Goal: Transaction & Acquisition: Purchase product/service

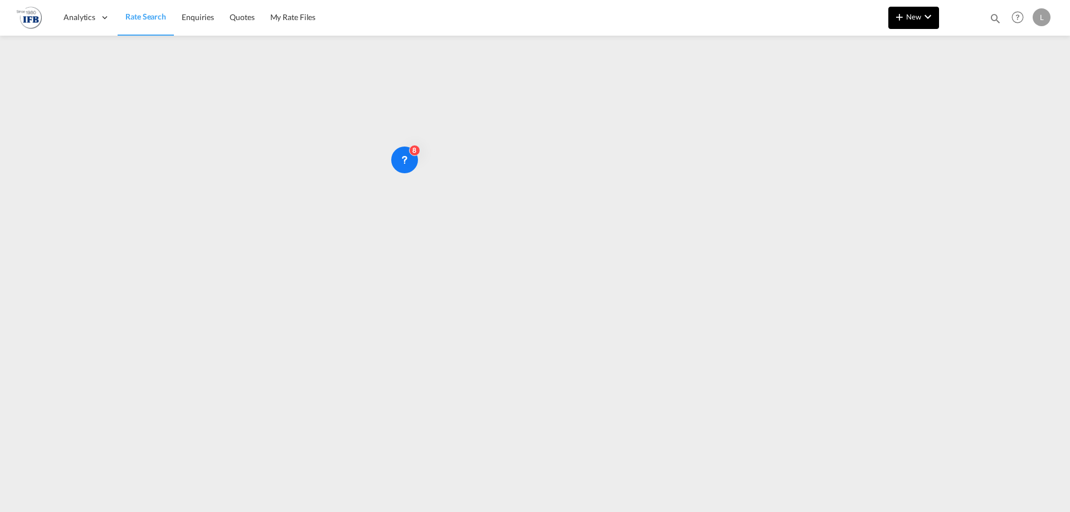
click at [901, 11] on md-icon "icon-plus 400-fg" at bounding box center [899, 16] width 13 height 13
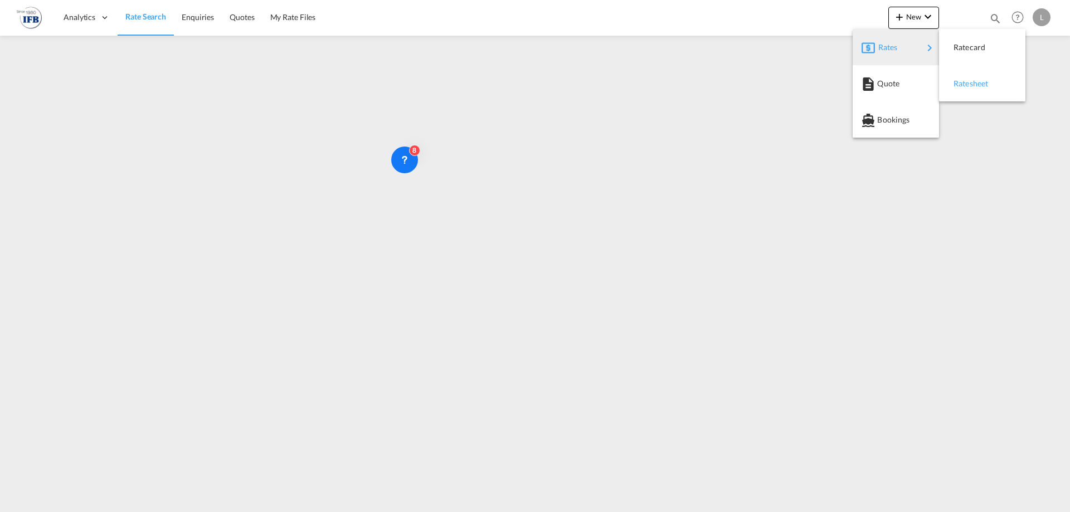
click at [958, 85] on span "Ratesheet" at bounding box center [959, 83] width 12 height 22
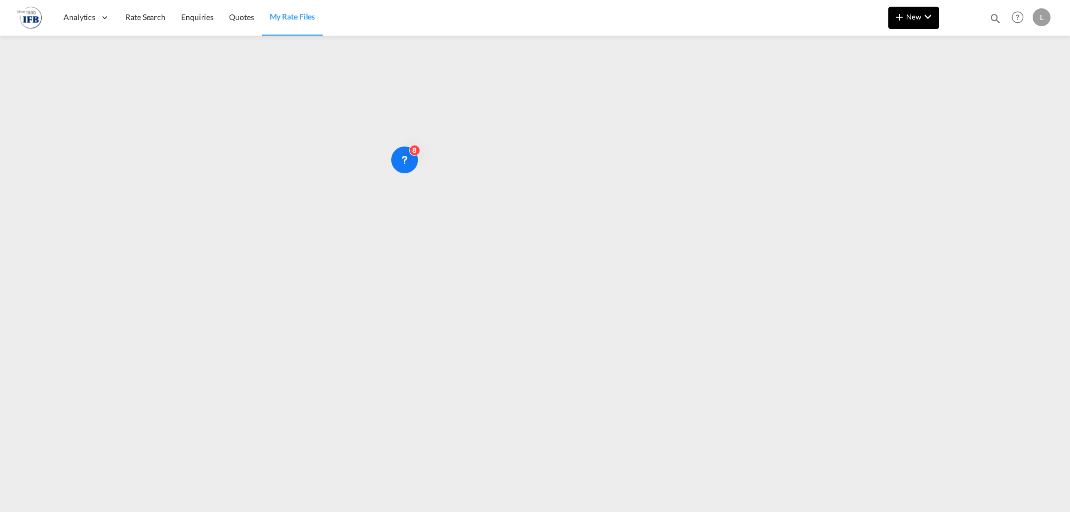
click at [918, 23] on button "New" at bounding box center [913, 18] width 51 height 22
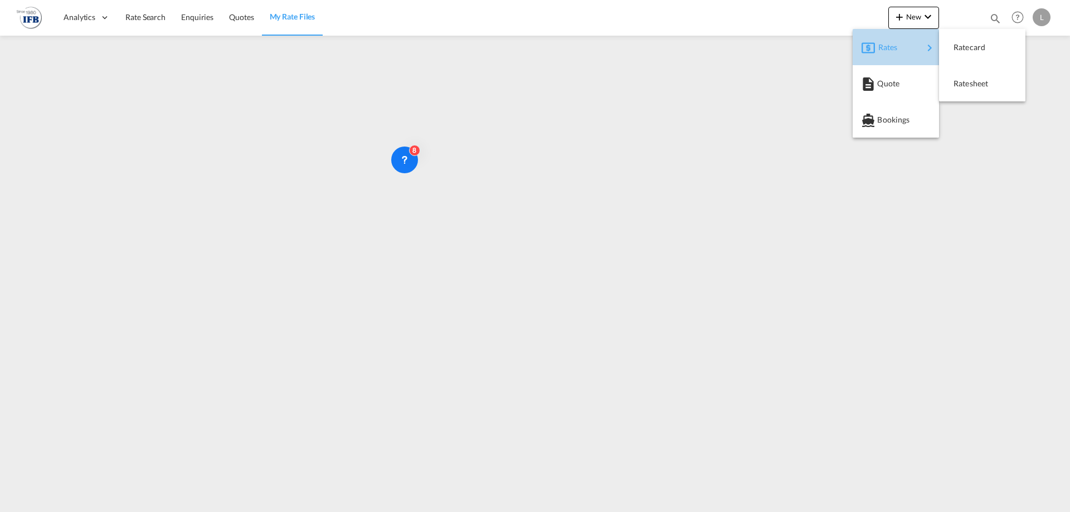
click at [898, 51] on div "Rates" at bounding box center [900, 47] width 45 height 28
click at [962, 92] on span "Ratesheet" at bounding box center [959, 83] width 12 height 22
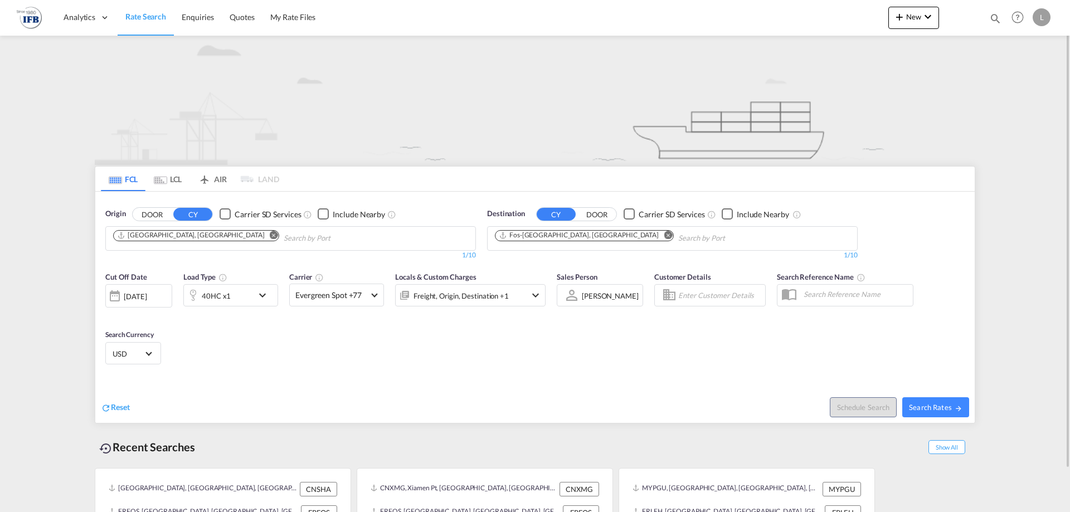
click at [231, 295] on div "40HC x1" at bounding box center [218, 295] width 69 height 22
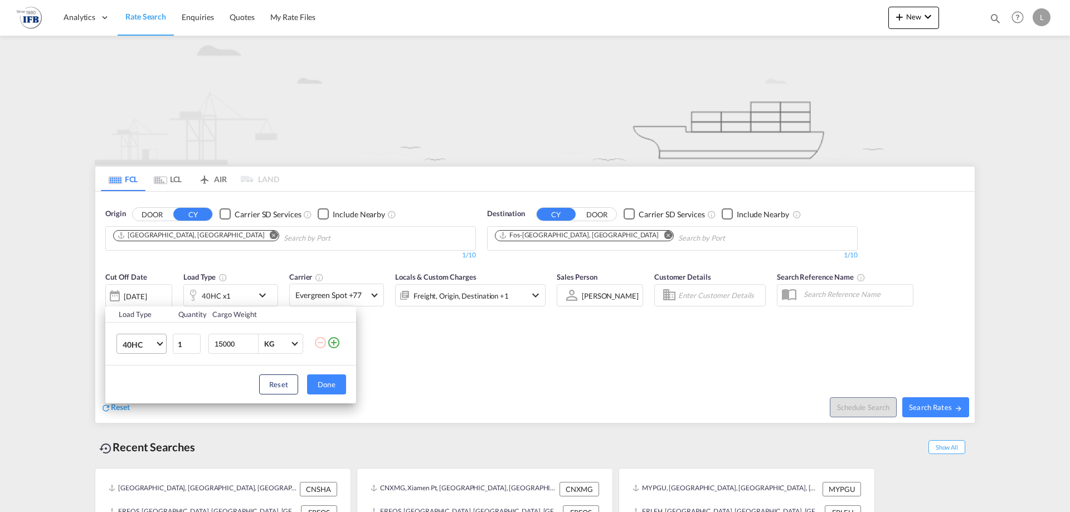
drag, startPoint x: 158, startPoint y: 334, endPoint x: 151, endPoint y: 340, distance: 9.9
click at [156, 334] on md-select "40HC 20GP 40GP 40HC 45HC 20RE 40RE 40HR 20OT 40OT 20FR 40FR 40NR 20NR 45S 20TK …" at bounding box center [141, 344] width 50 height 20
click at [145, 296] on md-option "20GP" at bounding box center [152, 290] width 76 height 27
click at [318, 390] on button "Done" at bounding box center [326, 384] width 39 height 20
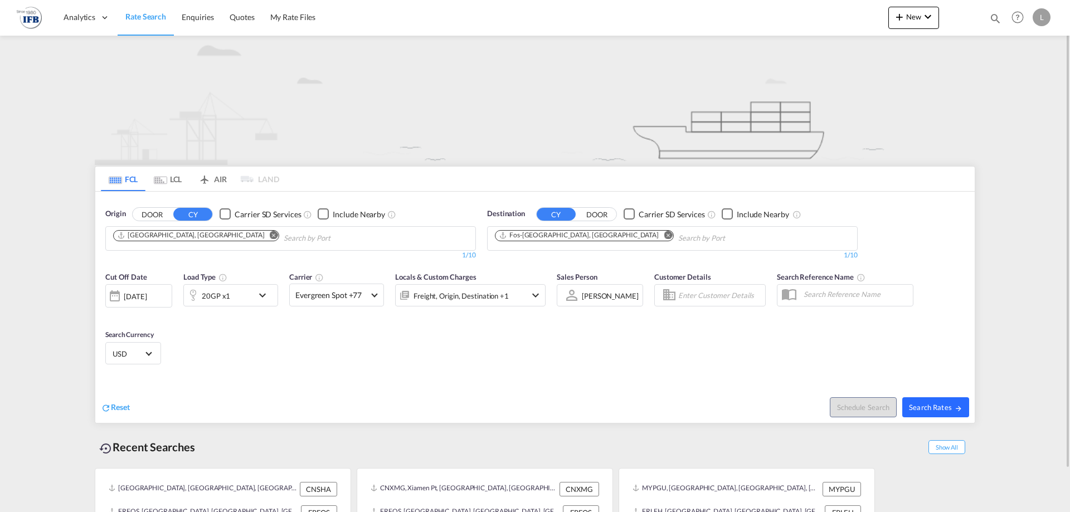
click at [936, 415] on button "Search Rates" at bounding box center [935, 407] width 67 height 20
type input "CNSHA to FRFOS / [DATE]"
